Goal: Task Accomplishment & Management: Manage account settings

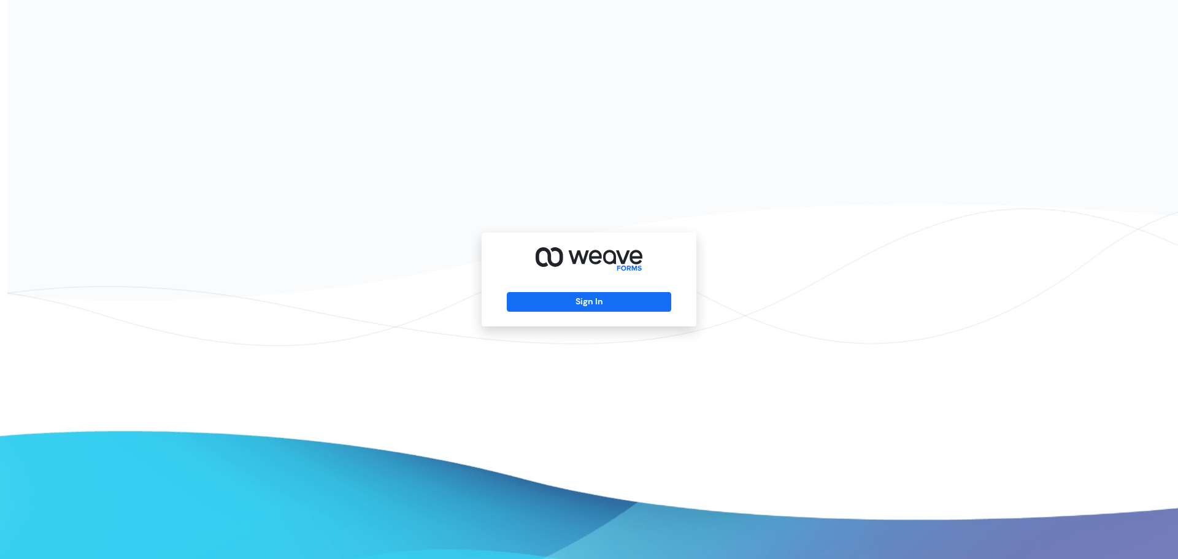
click at [551, 315] on div "Sign In" at bounding box center [589, 280] width 215 height 94
click at [550, 308] on button "Sign In" at bounding box center [589, 302] width 164 height 20
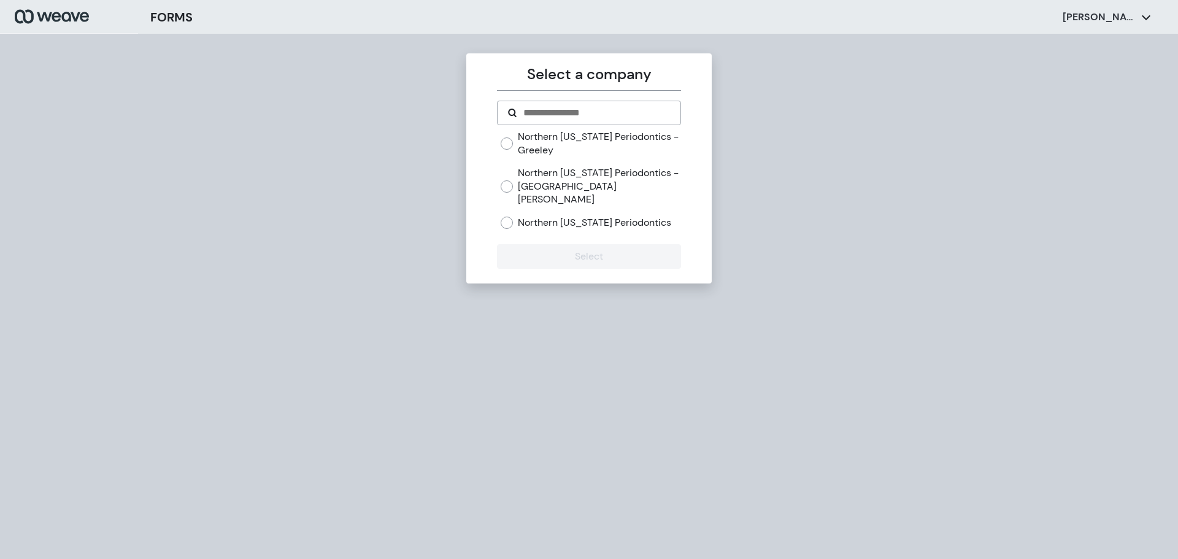
click at [587, 137] on label "Northern [US_STATE] Periodontics - Greeley" at bounding box center [599, 143] width 163 height 26
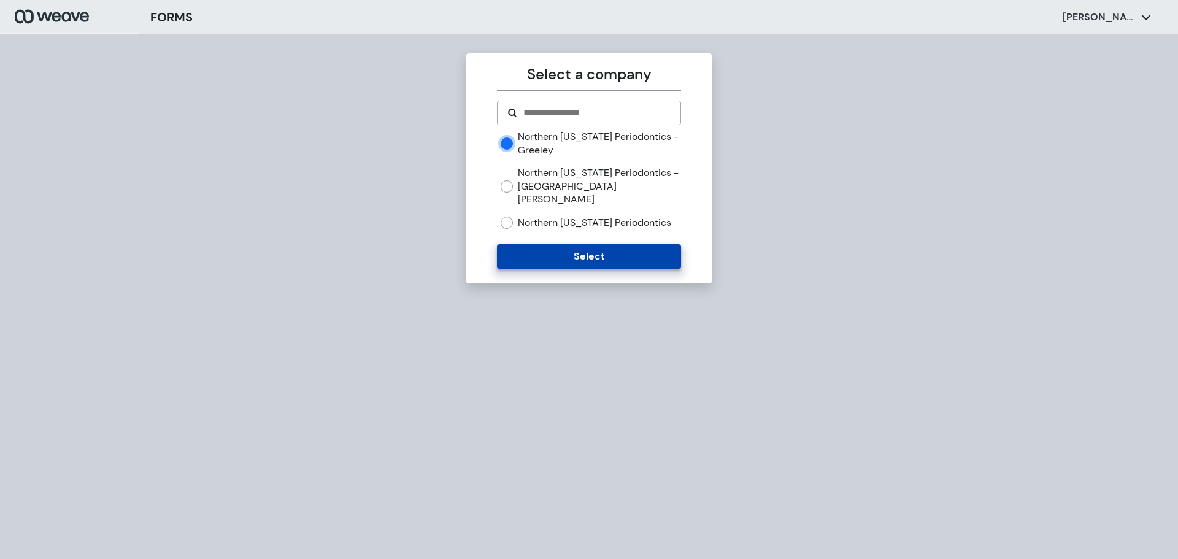
click at [610, 246] on button "Select" at bounding box center [588, 256] width 183 height 25
